Goal: Transaction & Acquisition: Download file/media

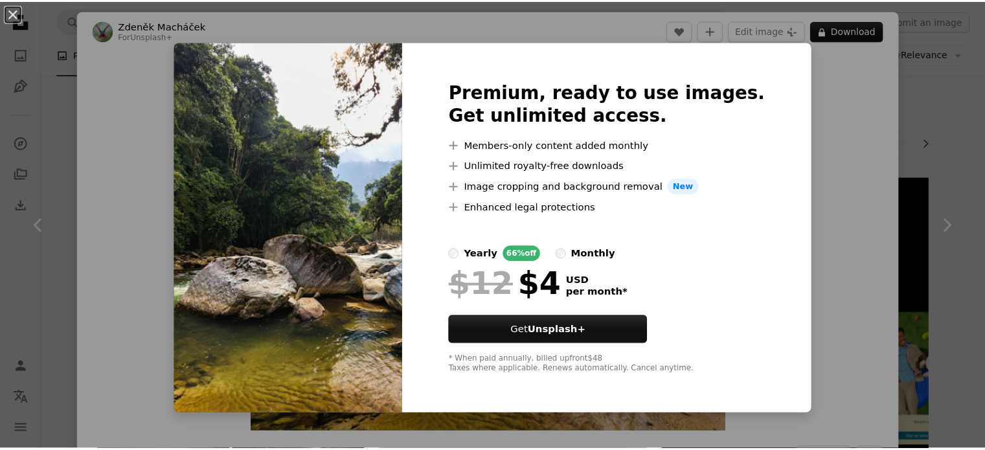
scroll to position [2384, 0]
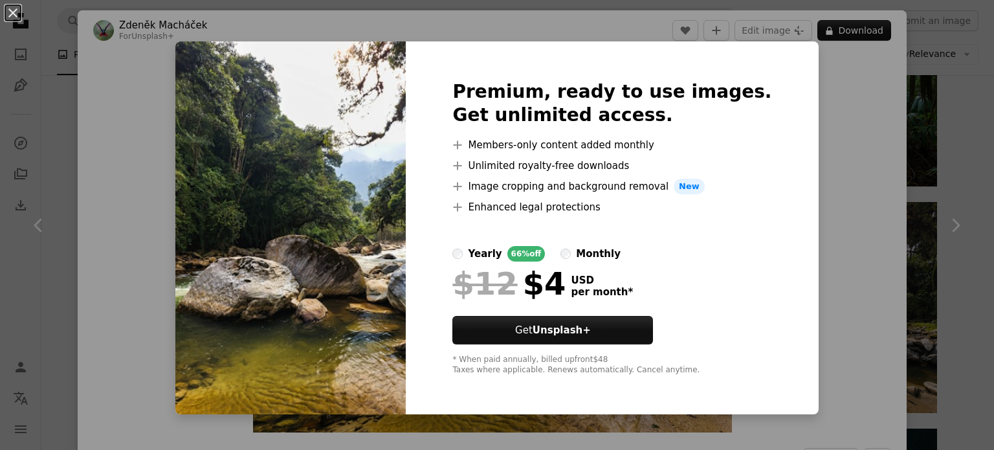
click at [577, 36] on div "An X shape Premium, ready to use images. Get unlimited access. A plus sign Memb…" at bounding box center [497, 225] width 994 height 450
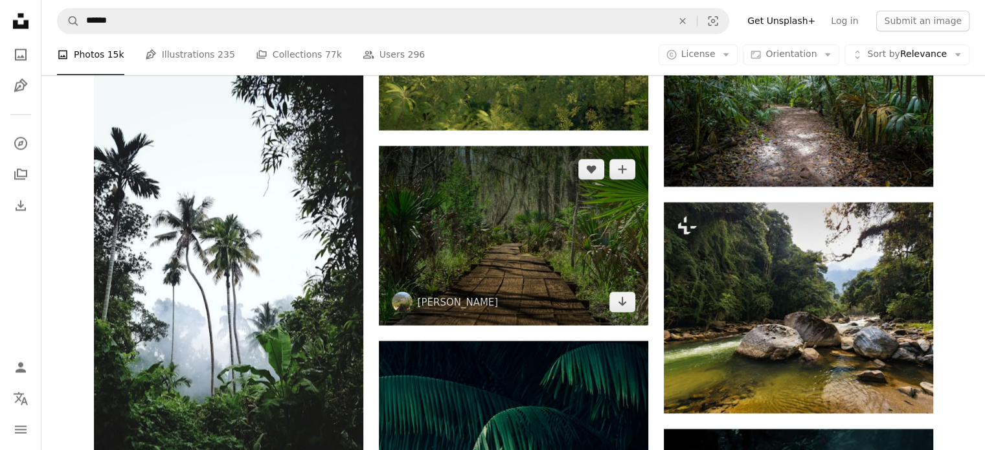
click at [467, 214] on img at bounding box center [513, 235] width 269 height 179
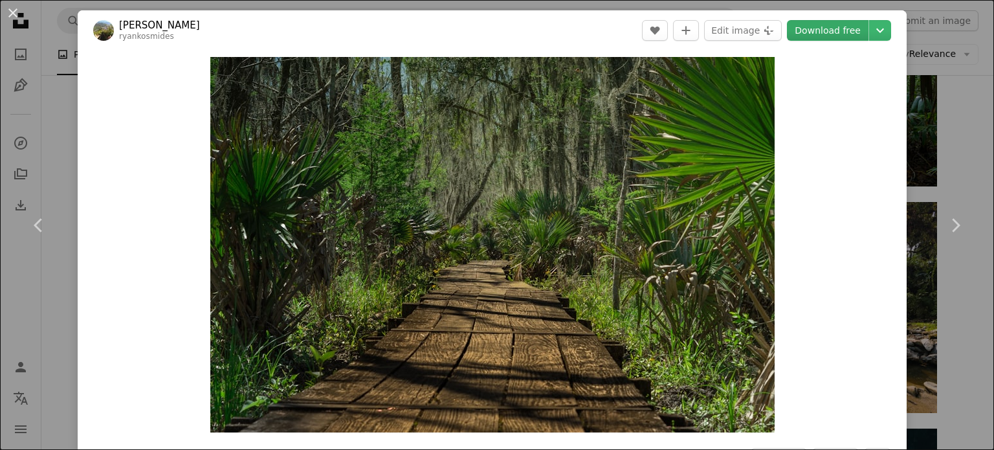
click at [813, 39] on link "Download free" at bounding box center [828, 30] width 82 height 21
